Goal: Obtain resource: Obtain resource

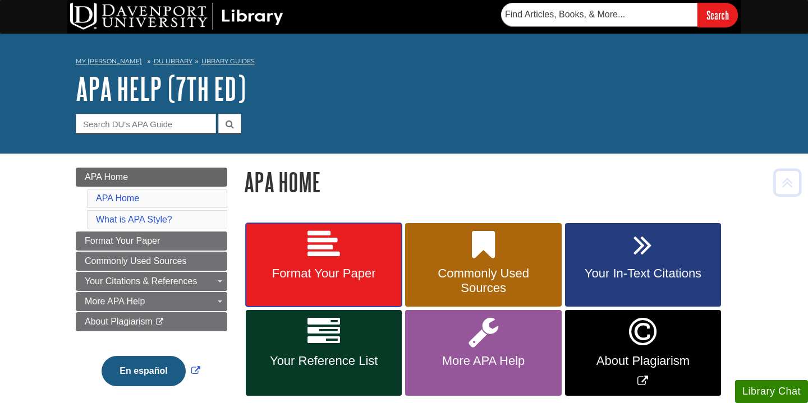
click at [334, 260] on icon at bounding box center [323, 245] width 33 height 33
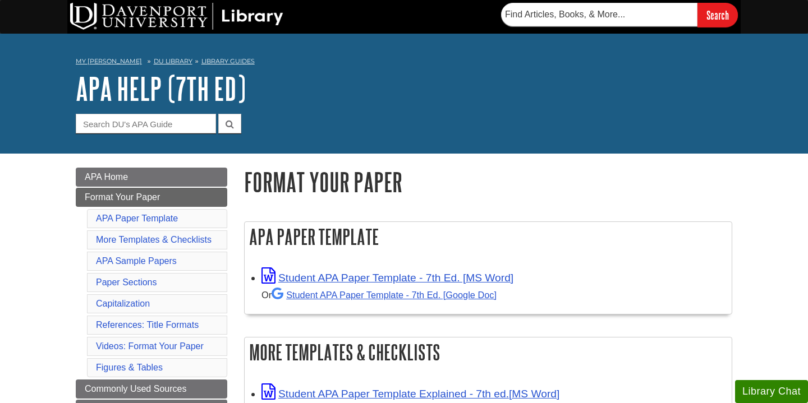
scroll to position [84, 0]
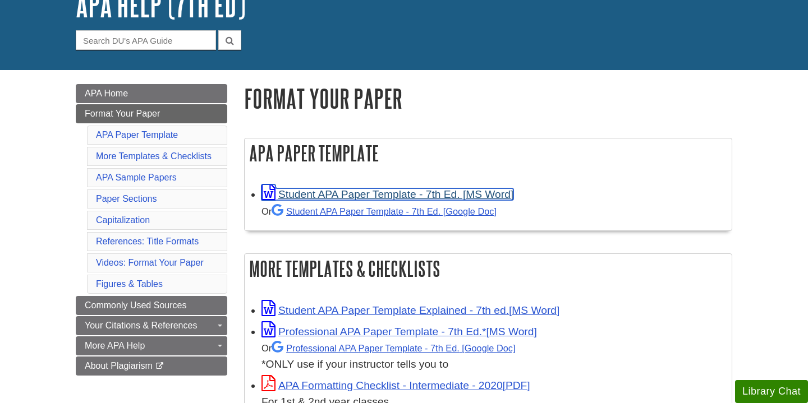
click at [410, 195] on link "Student APA Paper Template - 7th Ed. [MS Word]" at bounding box center [387, 195] width 252 height 12
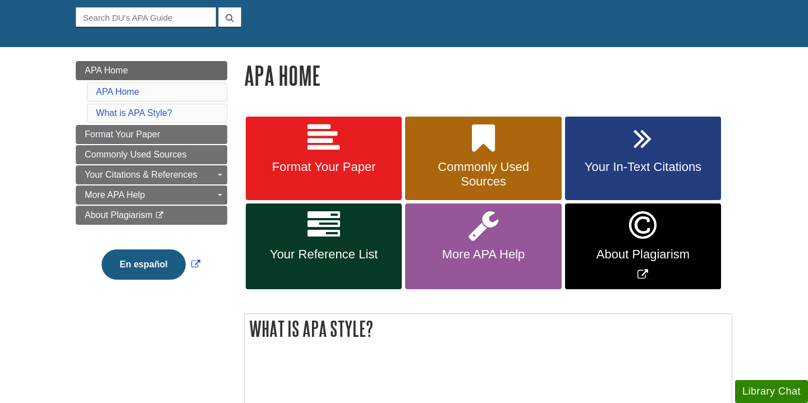
scroll to position [108, 0]
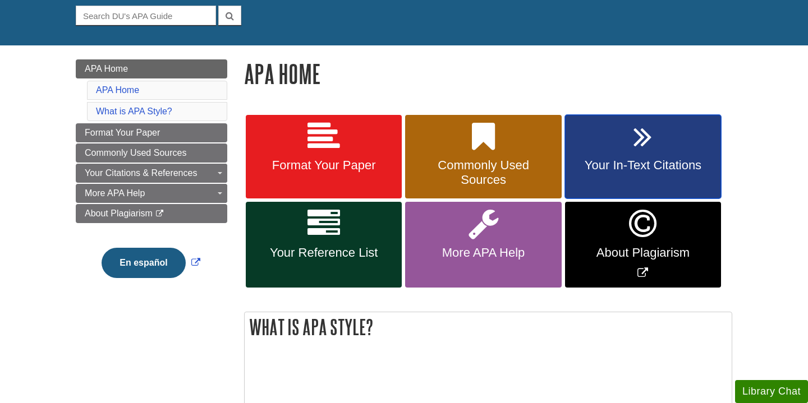
click at [586, 175] on link "Your In-Text Citations" at bounding box center [643, 157] width 156 height 84
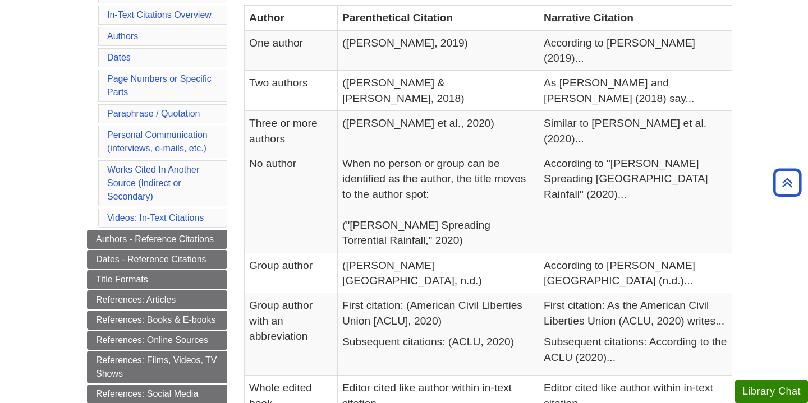
scroll to position [313, 0]
